Goal: Task Accomplishment & Management: Use online tool/utility

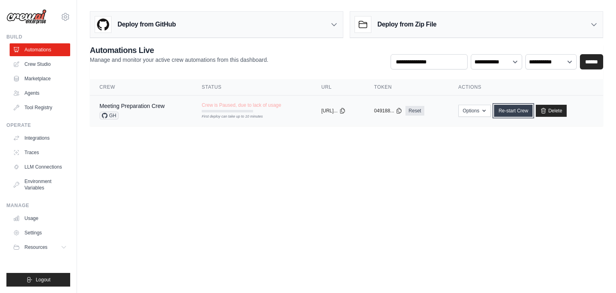
click at [511, 110] on link "Re-start Crew" at bounding box center [513, 111] width 39 height 12
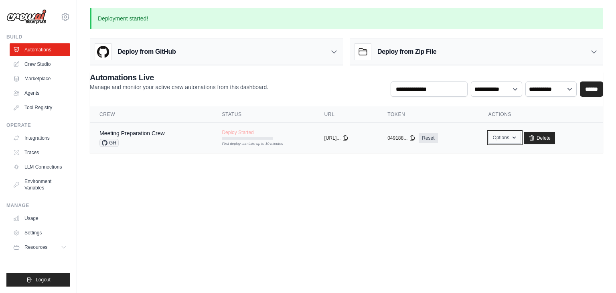
click at [516, 141] on button "Options" at bounding box center [505, 138] width 32 height 12
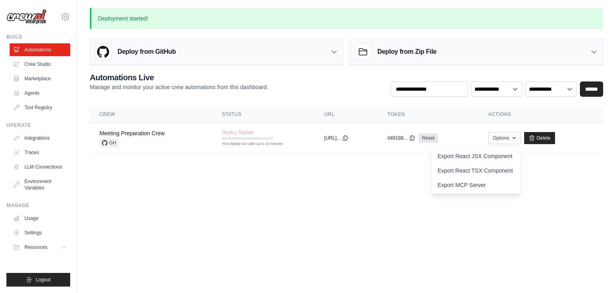
click at [516, 49] on div "Deploy from Zip File" at bounding box center [476, 52] width 253 height 26
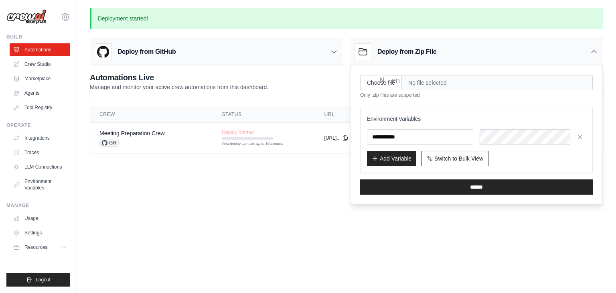
click at [516, 49] on div "Deploy from Zip File" at bounding box center [476, 52] width 253 height 26
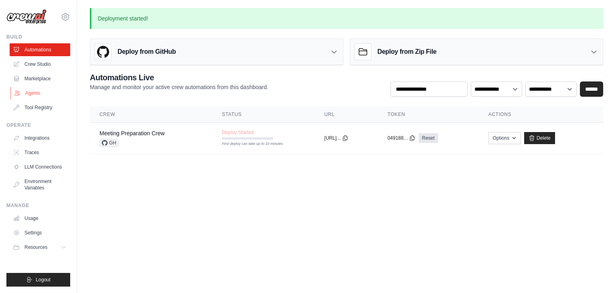
click at [31, 92] on link "Agents" at bounding box center [40, 93] width 61 height 13
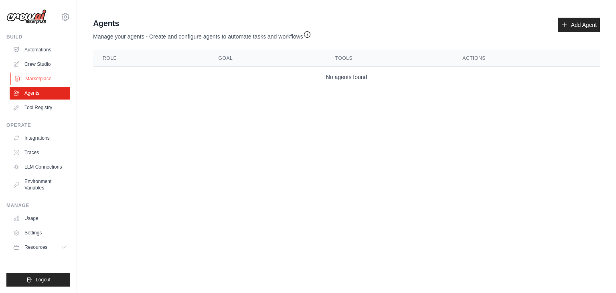
click at [48, 82] on link "Marketplace" at bounding box center [40, 78] width 61 height 13
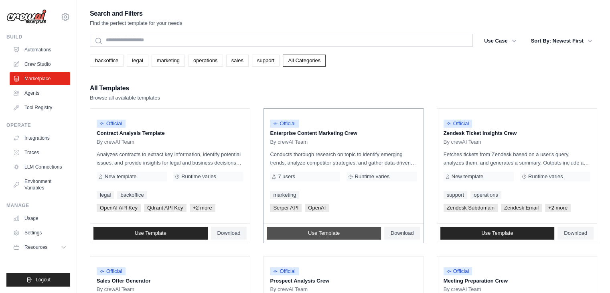
click at [325, 236] on link "Use Template" at bounding box center [324, 233] width 114 height 13
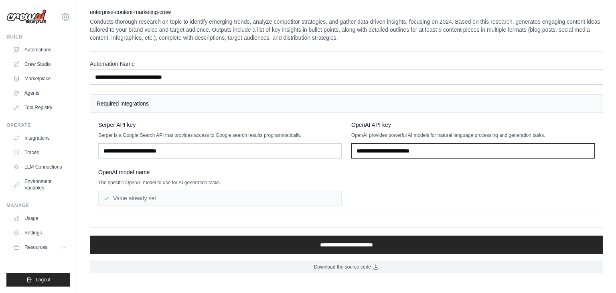
click at [403, 154] on input "text" at bounding box center [473, 150] width 244 height 15
click at [406, 216] on div "**********" at bounding box center [346, 140] width 513 height 265
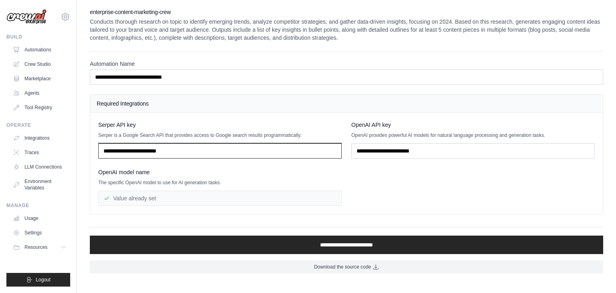
click at [198, 145] on input "text" at bounding box center [220, 150] width 244 height 15
type input "******"
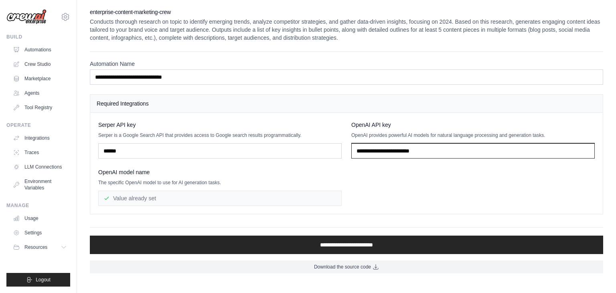
click at [364, 143] on input "text" at bounding box center [473, 150] width 244 height 15
type input "*****"
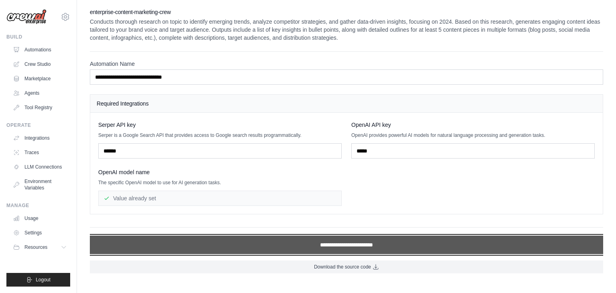
click at [330, 244] on input "**********" at bounding box center [346, 244] width 513 height 18
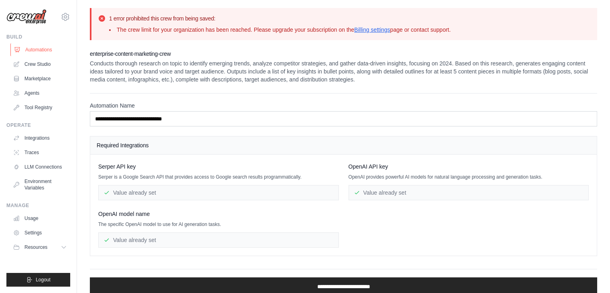
click at [34, 49] on link "Automations" at bounding box center [40, 49] width 61 height 13
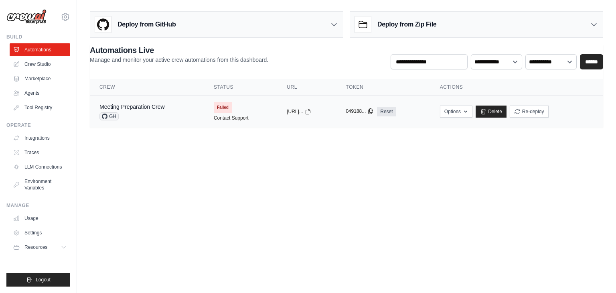
click at [374, 111] on icon at bounding box center [370, 111] width 6 height 6
click at [469, 111] on icon "button" at bounding box center [466, 111] width 6 height 6
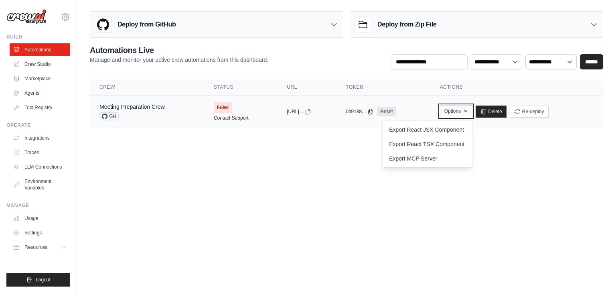
click at [469, 111] on icon "button" at bounding box center [466, 111] width 6 height 6
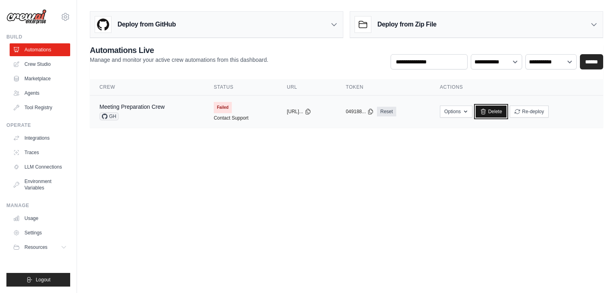
click at [499, 115] on link "Delete" at bounding box center [491, 112] width 31 height 12
click at [225, 117] on td "Failed Contact Support" at bounding box center [240, 111] width 73 height 32
click at [225, 117] on link "Contact Support" at bounding box center [231, 118] width 35 height 6
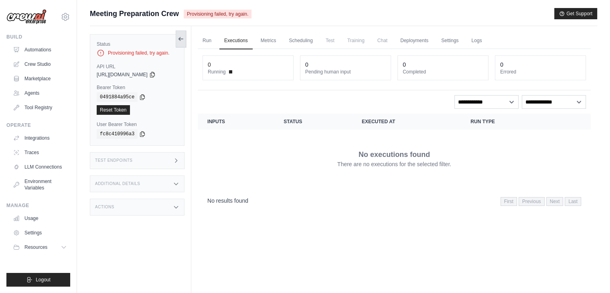
click at [181, 31] on button at bounding box center [181, 38] width 10 height 17
